Goal: Obtain resource: Obtain resource

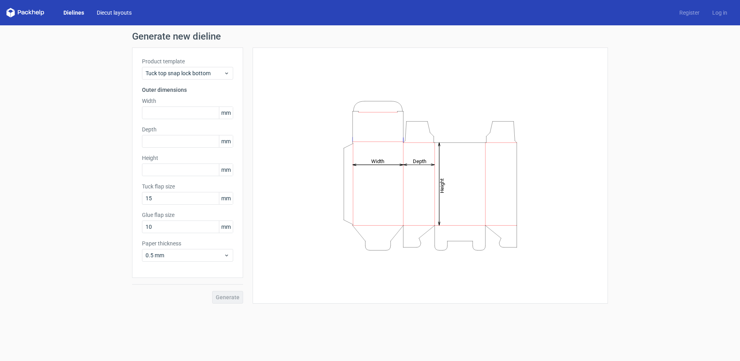
click at [107, 11] on link "Diecut layouts" at bounding box center [114, 13] width 48 height 8
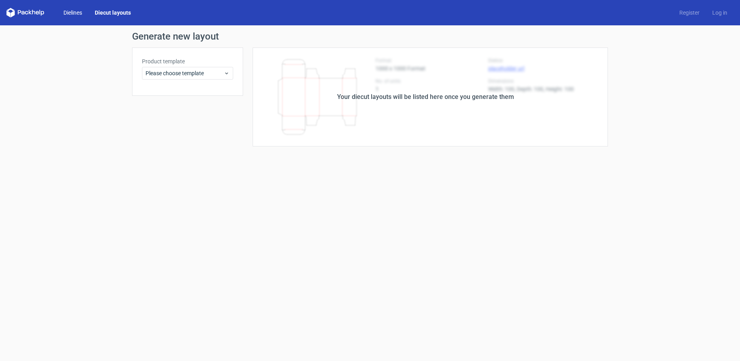
click at [84, 14] on link "Dielines" at bounding box center [72, 13] width 31 height 8
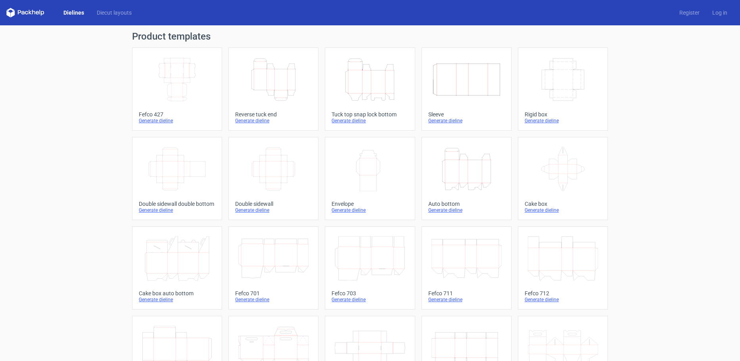
click at [273, 178] on icon "Width Depth Height" at bounding box center [273, 169] width 70 height 44
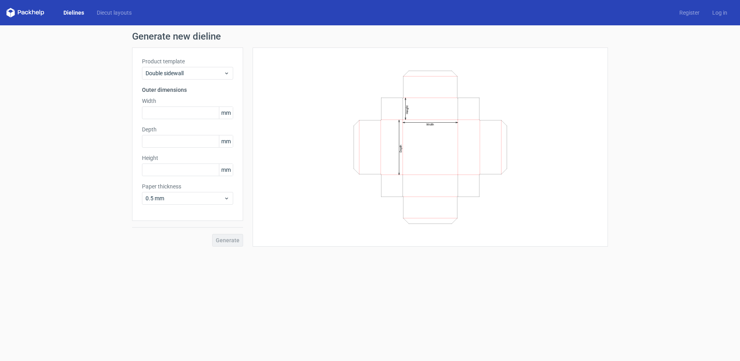
click at [220, 242] on div "Generate" at bounding box center [187, 234] width 111 height 26
click at [186, 167] on input "text" at bounding box center [187, 170] width 91 height 13
